Goal: Find specific page/section

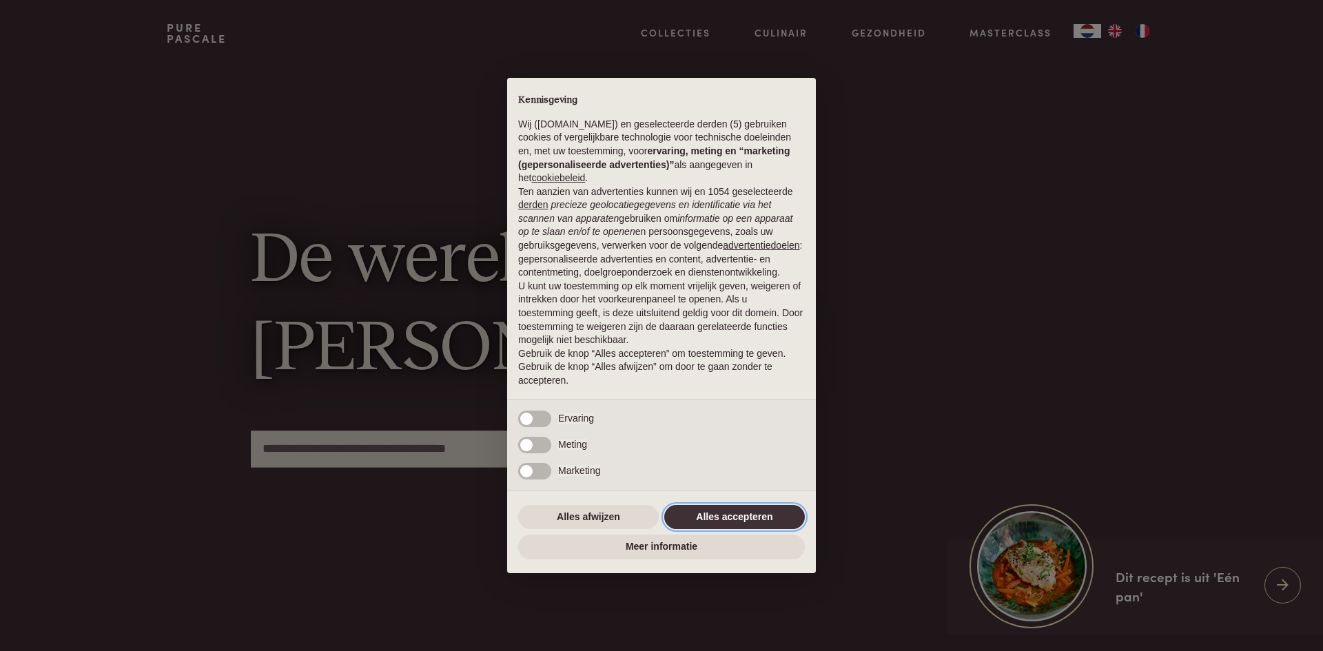
click at [741, 515] on button "Alles accepteren" at bounding box center [734, 517] width 141 height 25
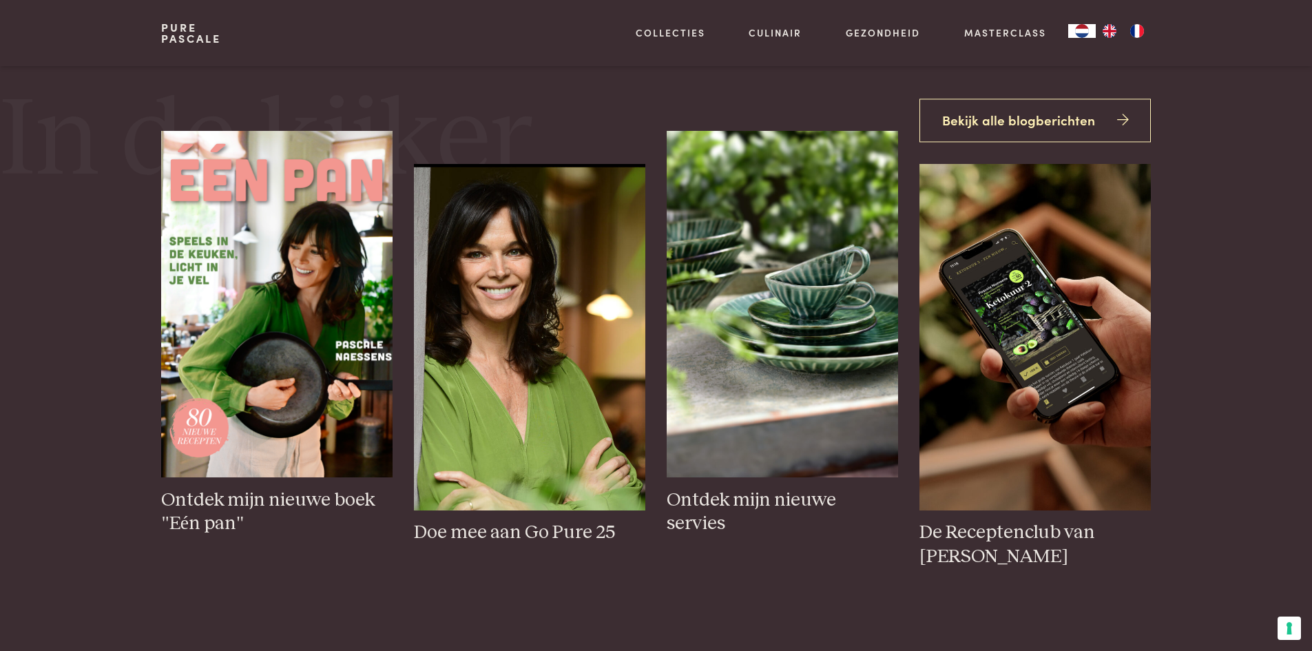
scroll to position [276, 0]
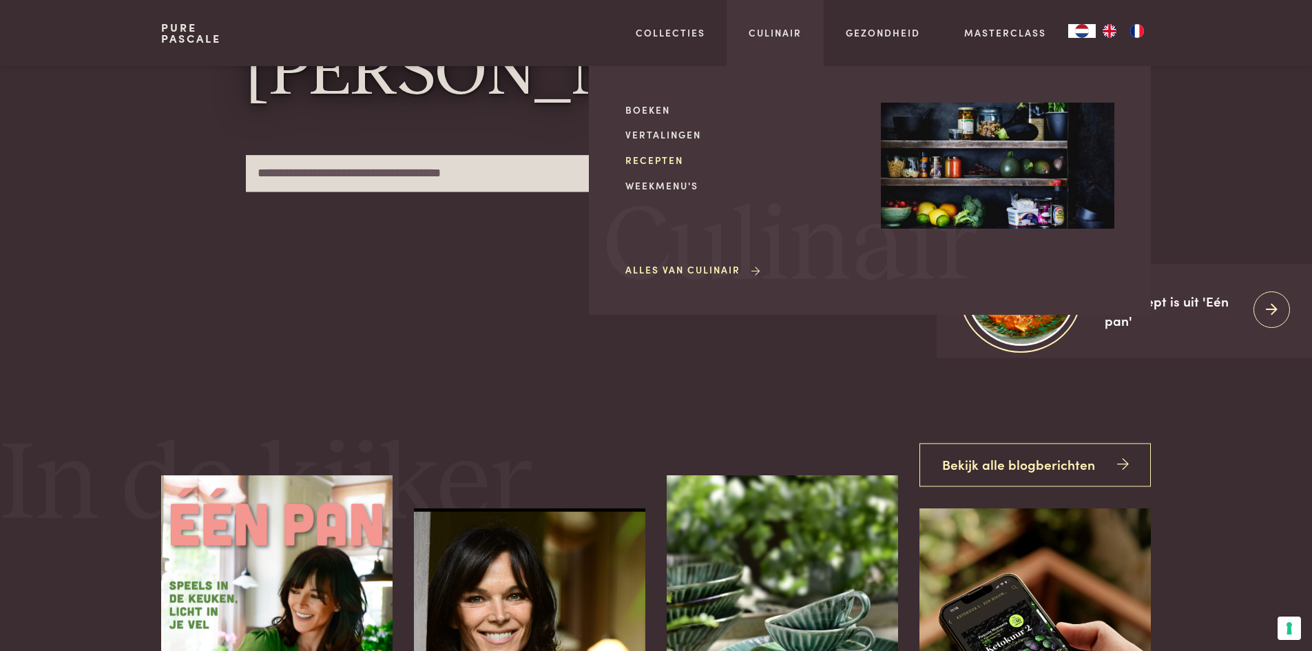
click at [660, 159] on link "Recepten" at bounding box center [743, 160] width 234 height 14
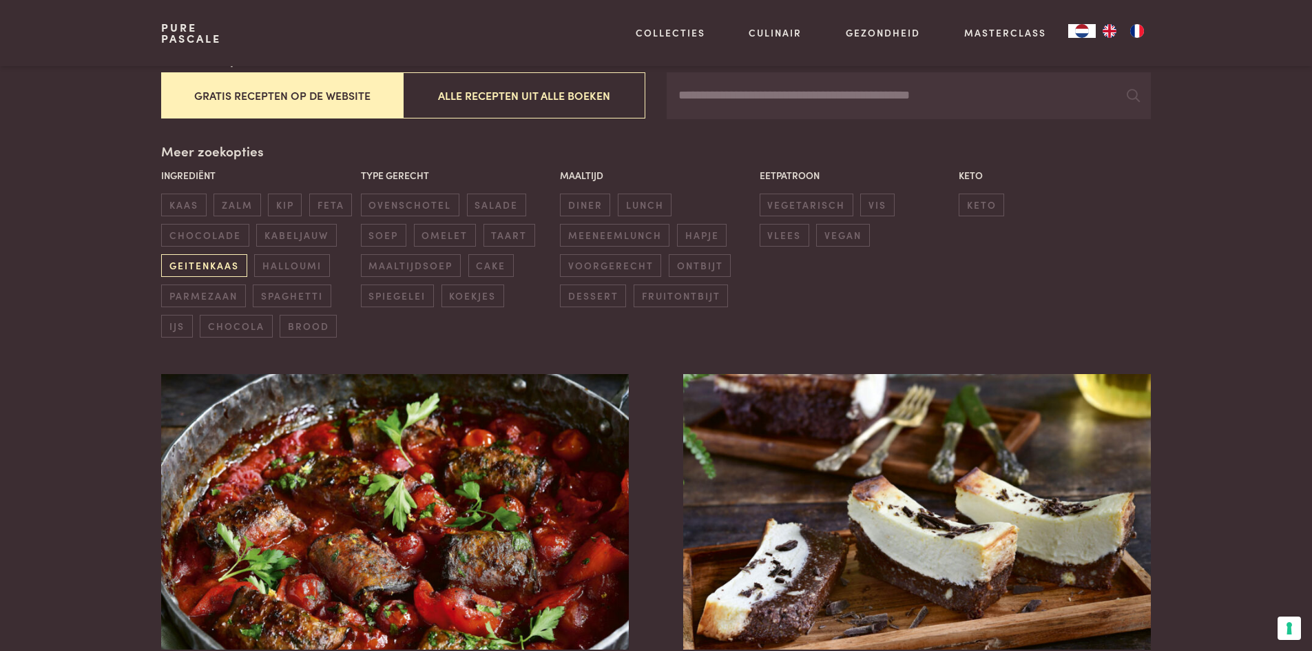
scroll to position [276, 0]
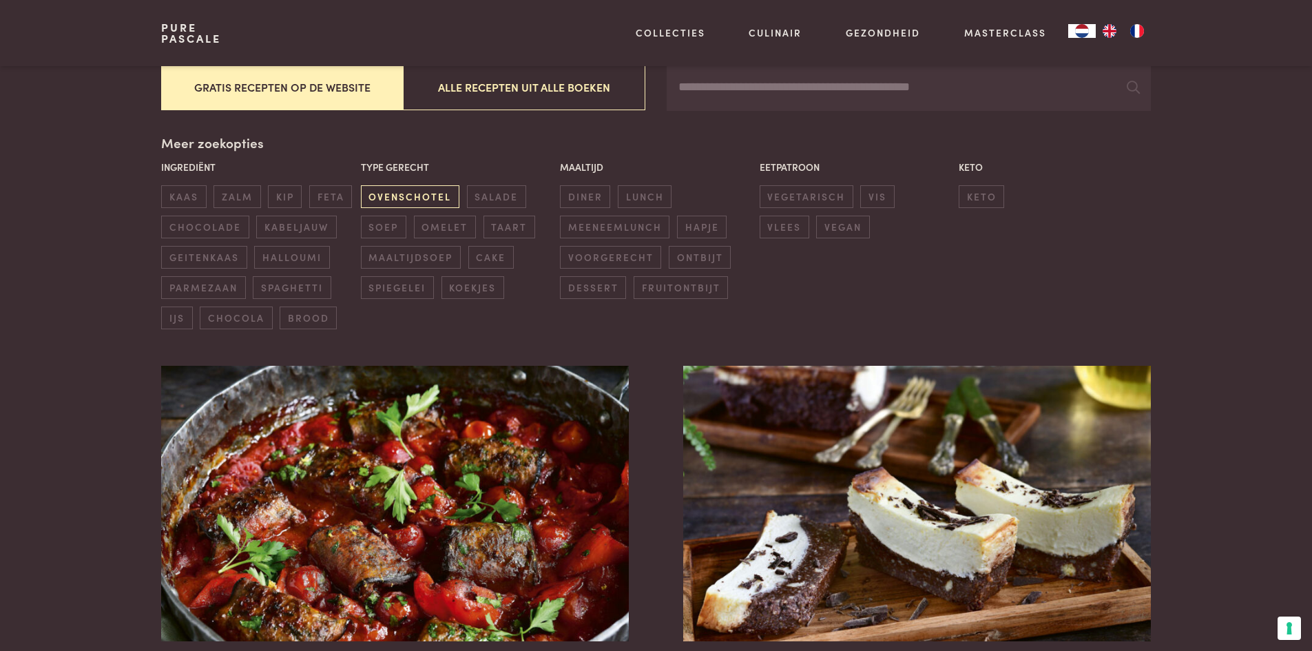
click at [406, 194] on span "ovenschotel" at bounding box center [410, 196] width 99 height 23
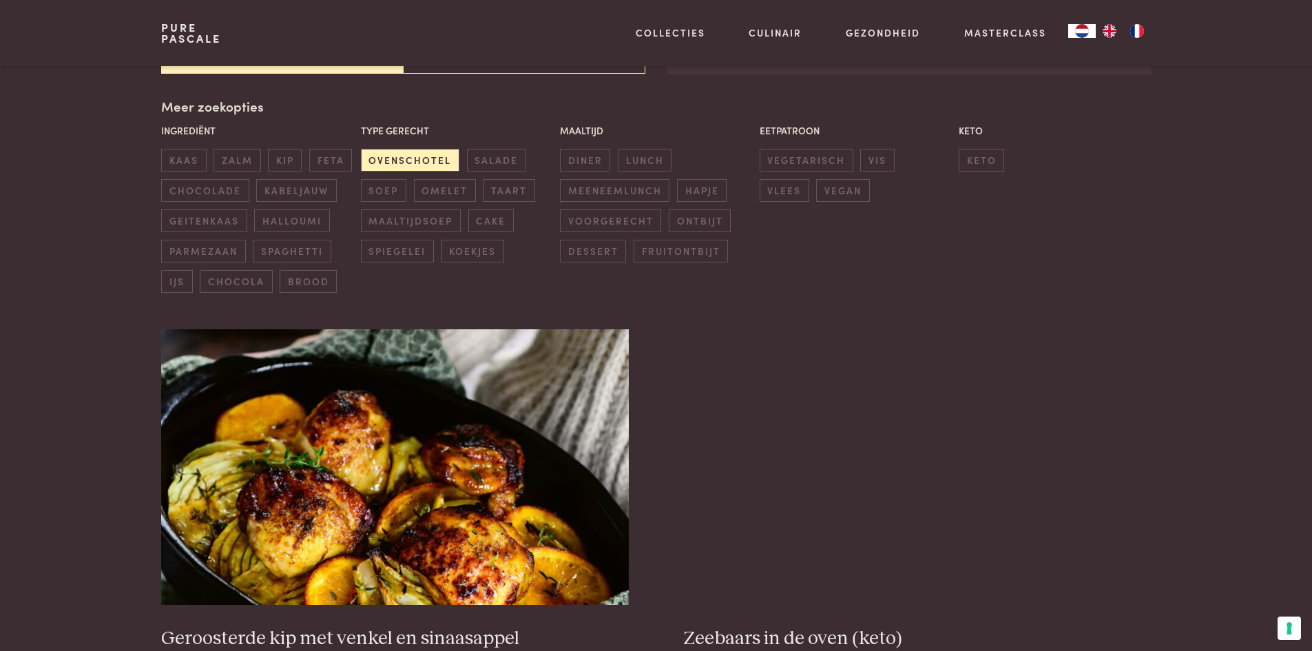
scroll to position [316, 0]
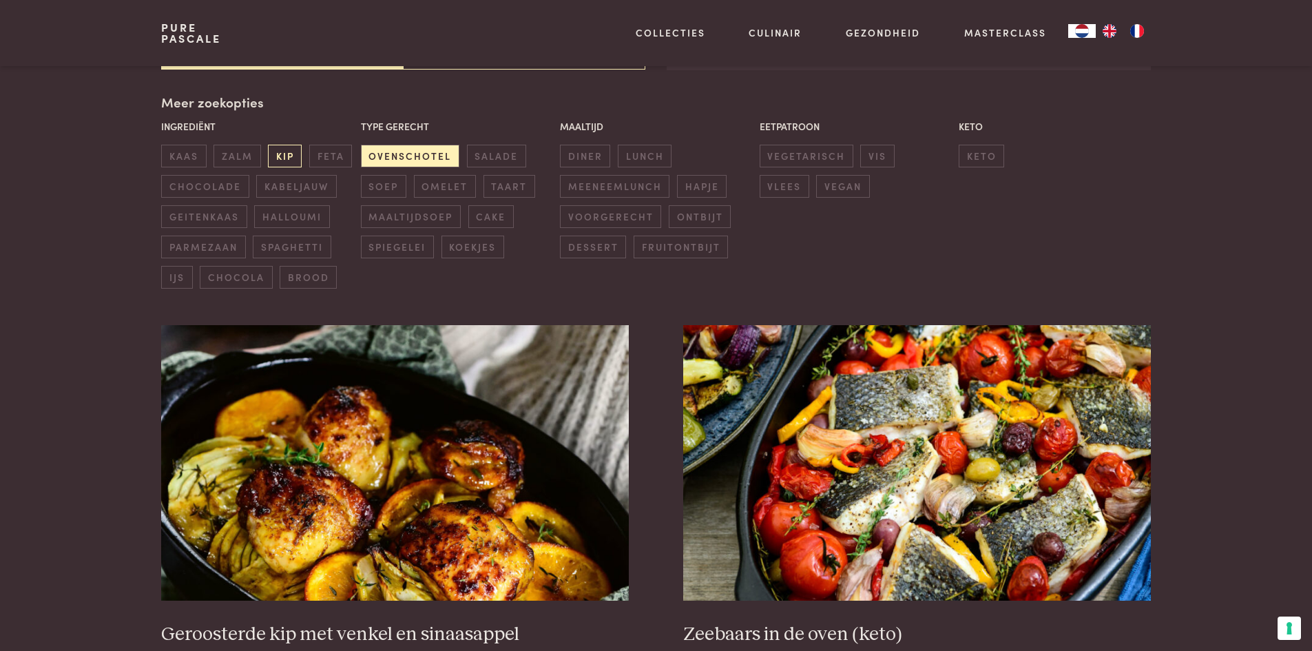
click at [288, 158] on span "kip" at bounding box center [285, 156] width 34 height 23
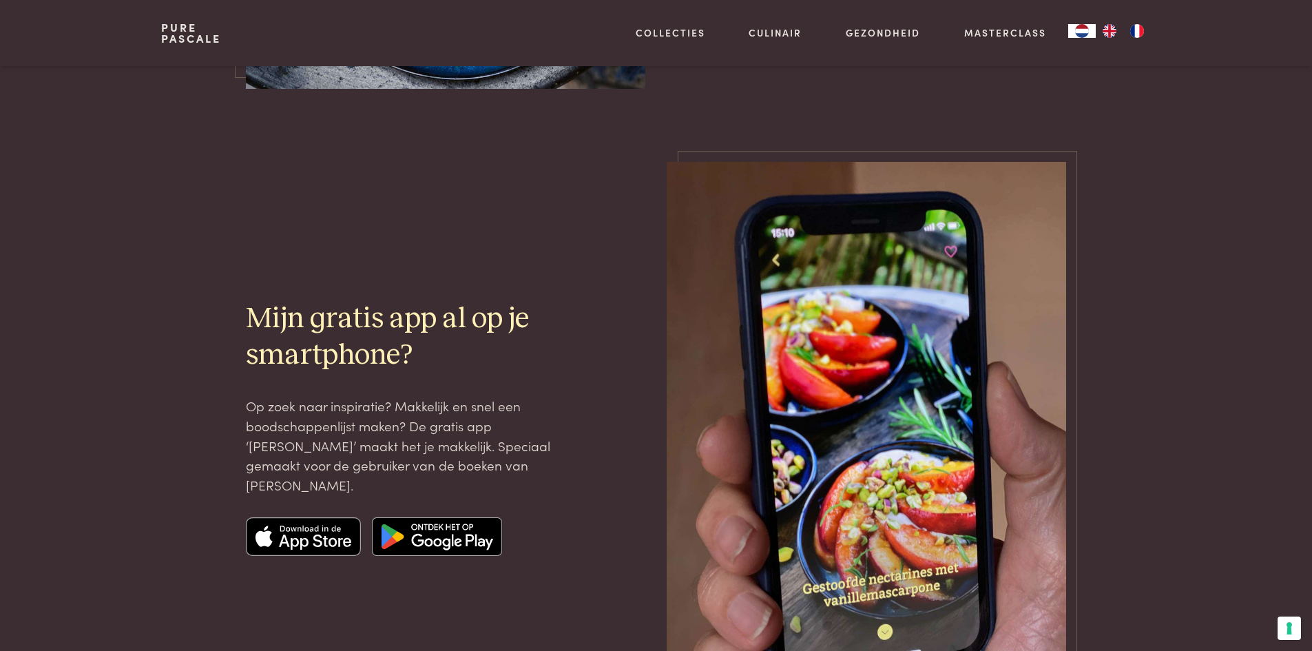
scroll to position [1625, 0]
